Goal: Complete application form

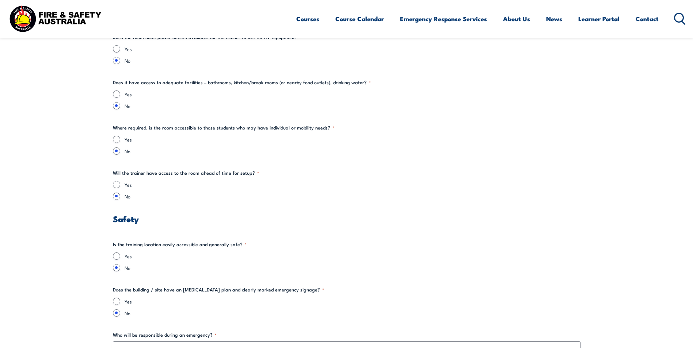
scroll to position [1059, 0]
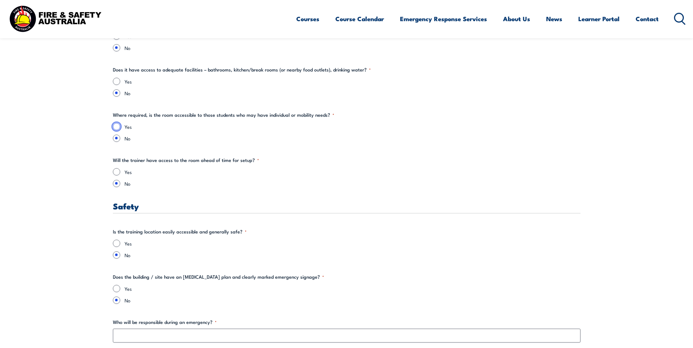
click at [117, 126] on input "Yes" at bounding box center [116, 126] width 7 height 7
radio input "true"
click at [118, 139] on input "No" at bounding box center [116, 138] width 7 height 7
radio input "true"
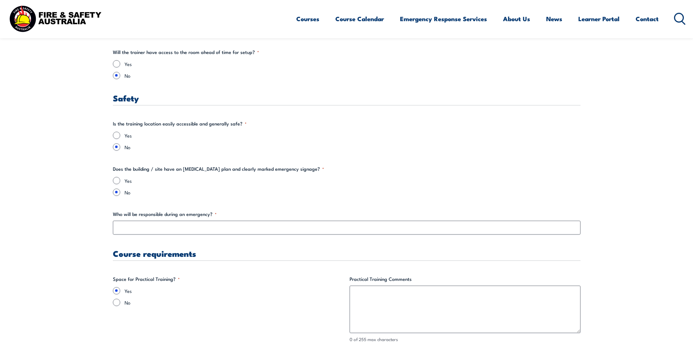
scroll to position [1169, 0]
click at [115, 135] on input "Yes" at bounding box center [116, 133] width 7 height 7
radio input "true"
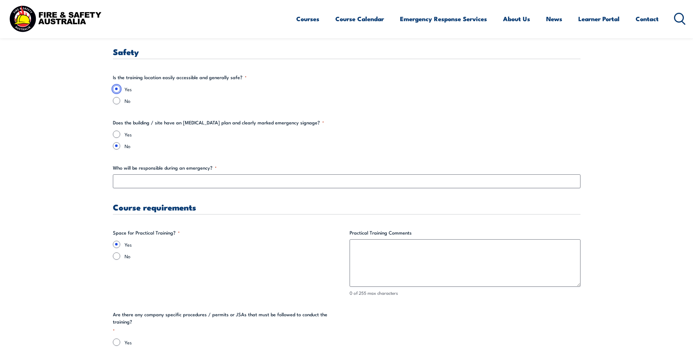
scroll to position [1242, 0]
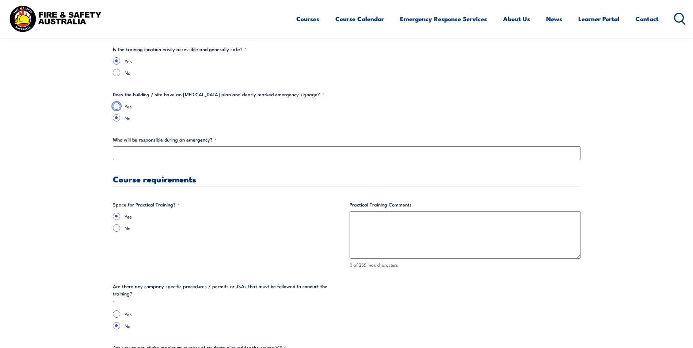
click at [118, 107] on input "Yes" at bounding box center [116, 106] width 7 height 7
radio input "true"
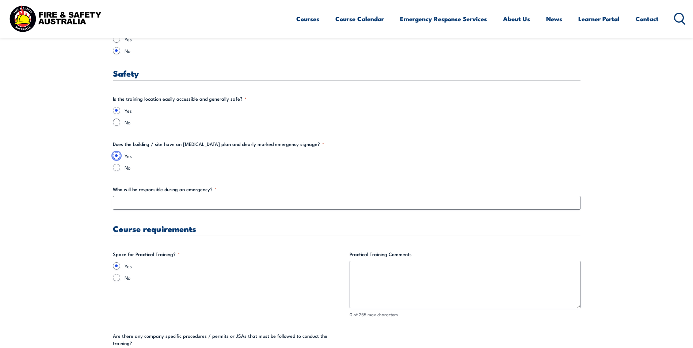
scroll to position [1205, 0]
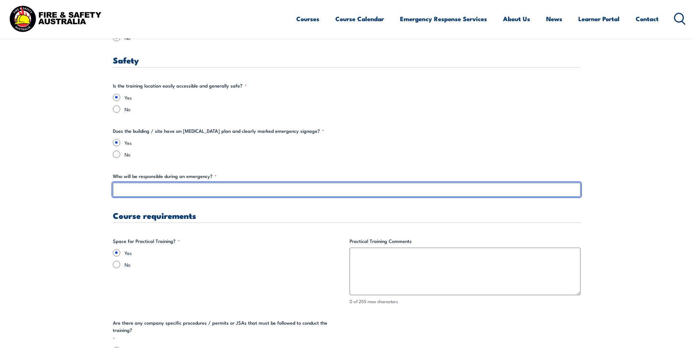
click at [182, 192] on input "Who will be responsible during an emergency? *" at bounding box center [346, 190] width 467 height 14
type input "[PERSON_NAME]"
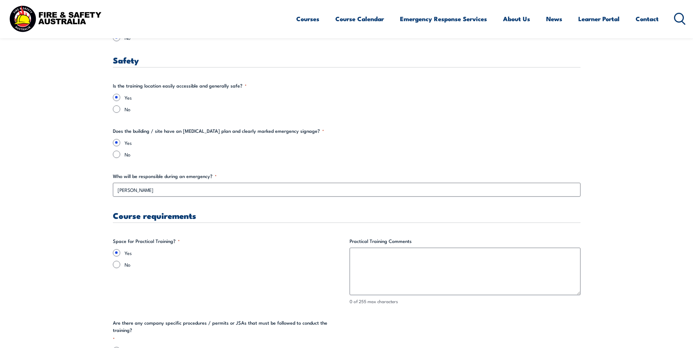
click at [212, 252] on label "Yes" at bounding box center [234, 252] width 219 height 7
click at [120, 252] on input "Yes" at bounding box center [116, 252] width 7 height 7
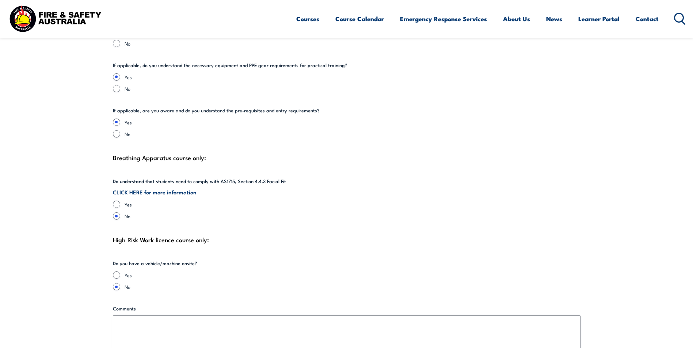
scroll to position [1570, 0]
click at [115, 200] on input "Yes" at bounding box center [116, 203] width 7 height 7
radio input "true"
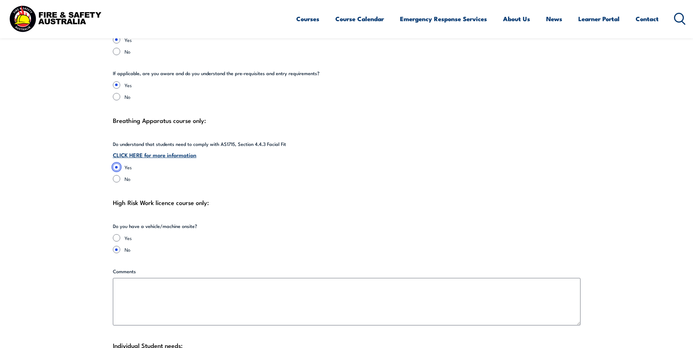
scroll to position [1643, 0]
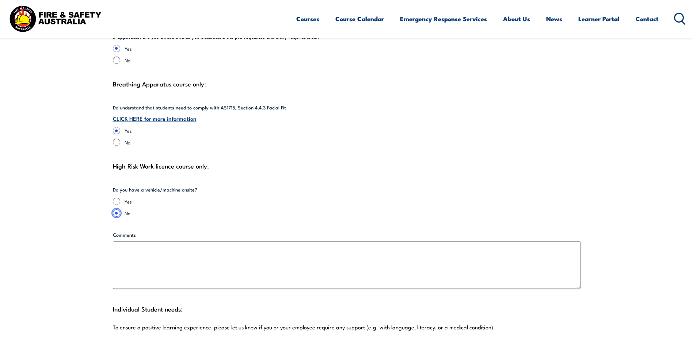
click at [113, 210] on input "No" at bounding box center [116, 213] width 7 height 7
click at [115, 198] on input "Yes" at bounding box center [116, 201] width 7 height 7
radio input "true"
click at [117, 210] on input "No" at bounding box center [116, 213] width 7 height 7
radio input "true"
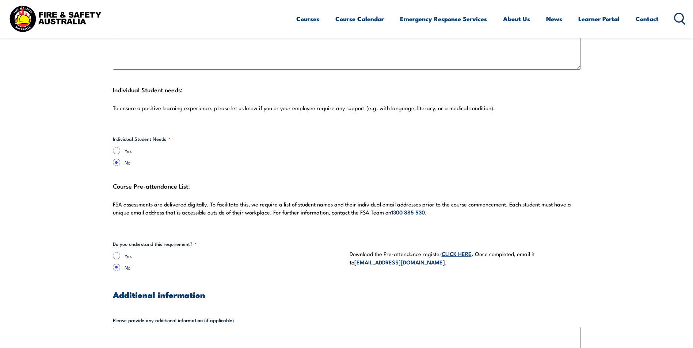
scroll to position [1862, 0]
